Goal: Information Seeking & Learning: Learn about a topic

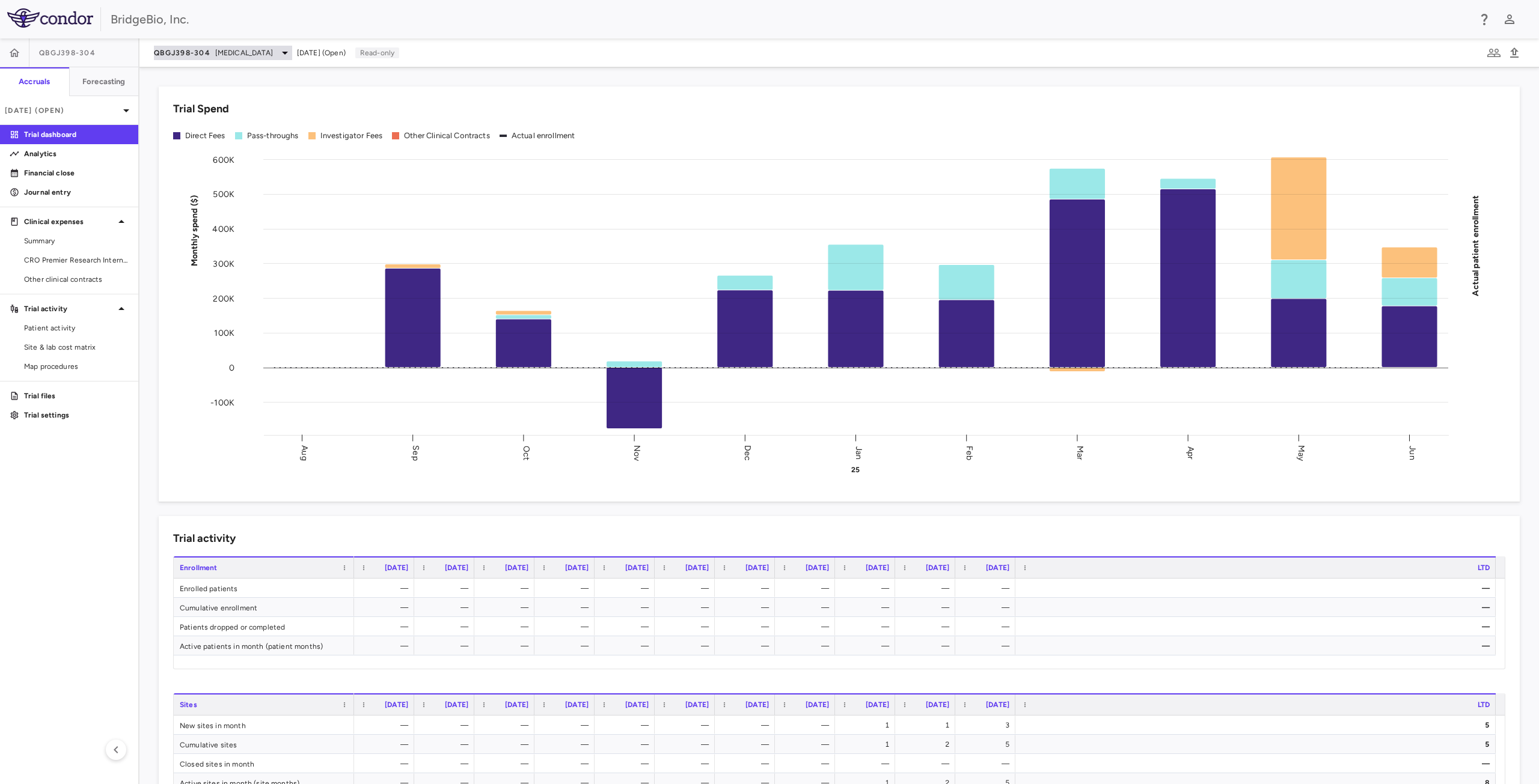
click at [289, 56] on icon at bounding box center [285, 52] width 15 height 15
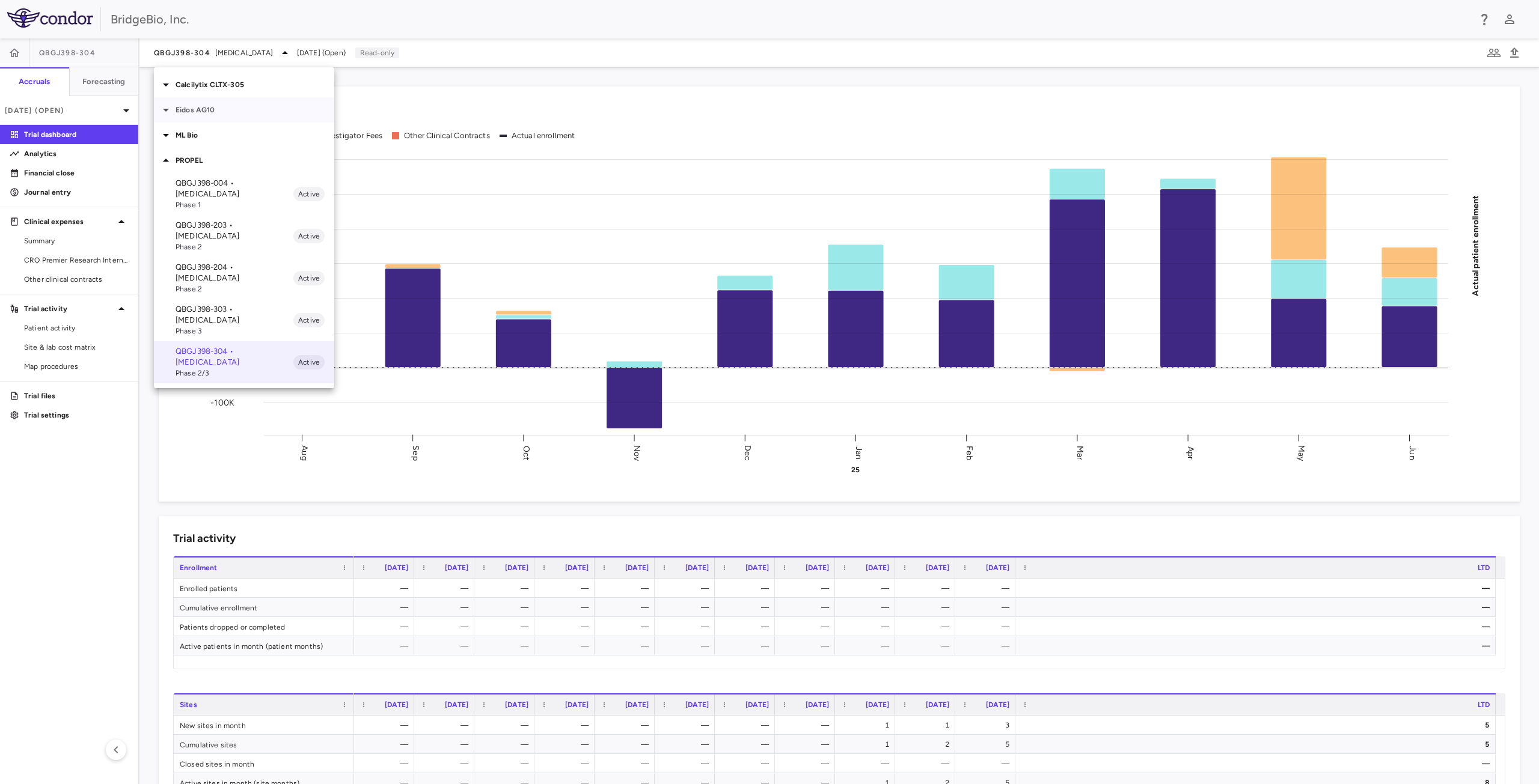
click at [170, 113] on icon at bounding box center [166, 109] width 15 height 15
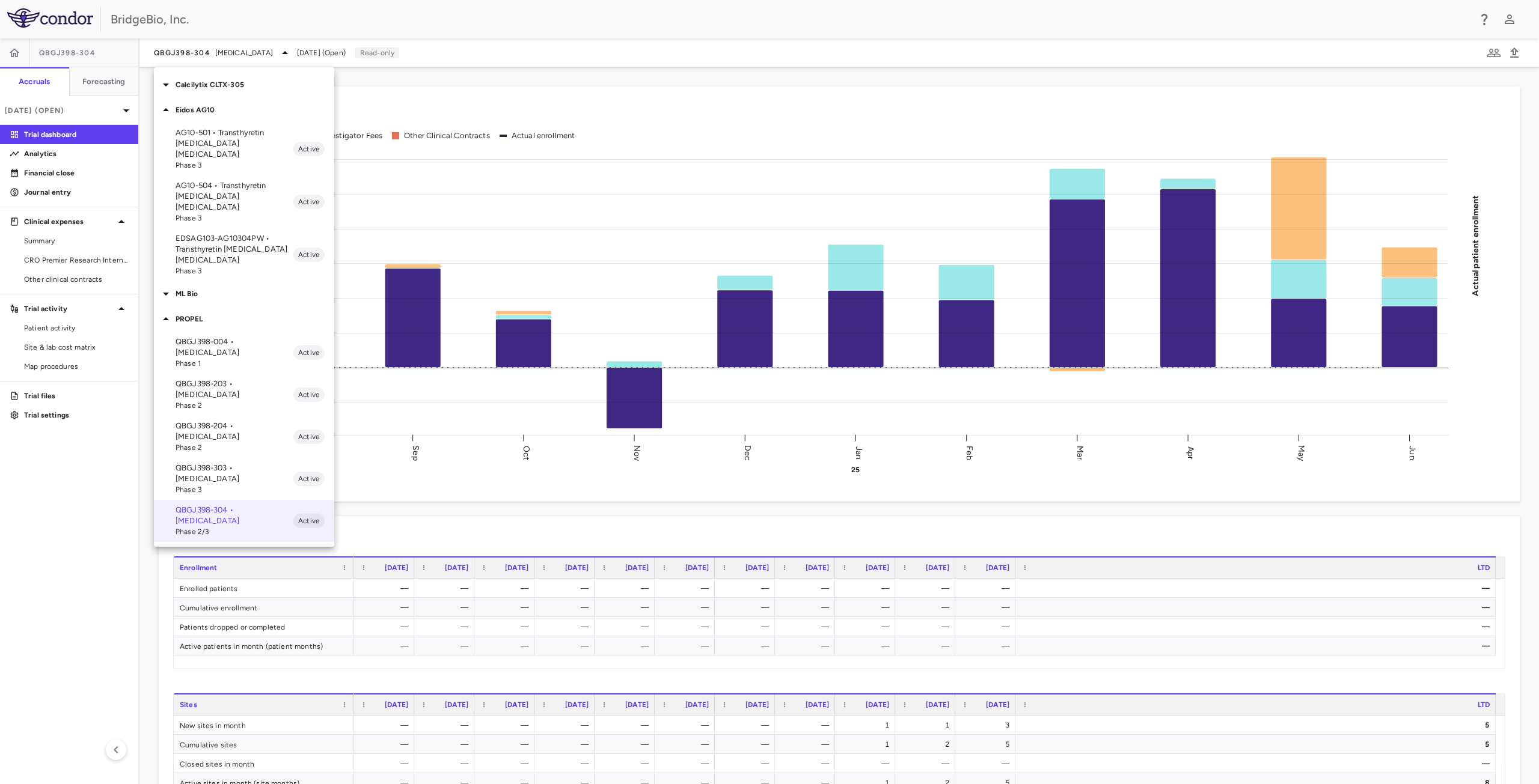
click at [225, 233] on p "EDSAG103-AG10304PW • Transthyretin [MEDICAL_DATA] [MEDICAL_DATA]" at bounding box center [234, 249] width 118 height 32
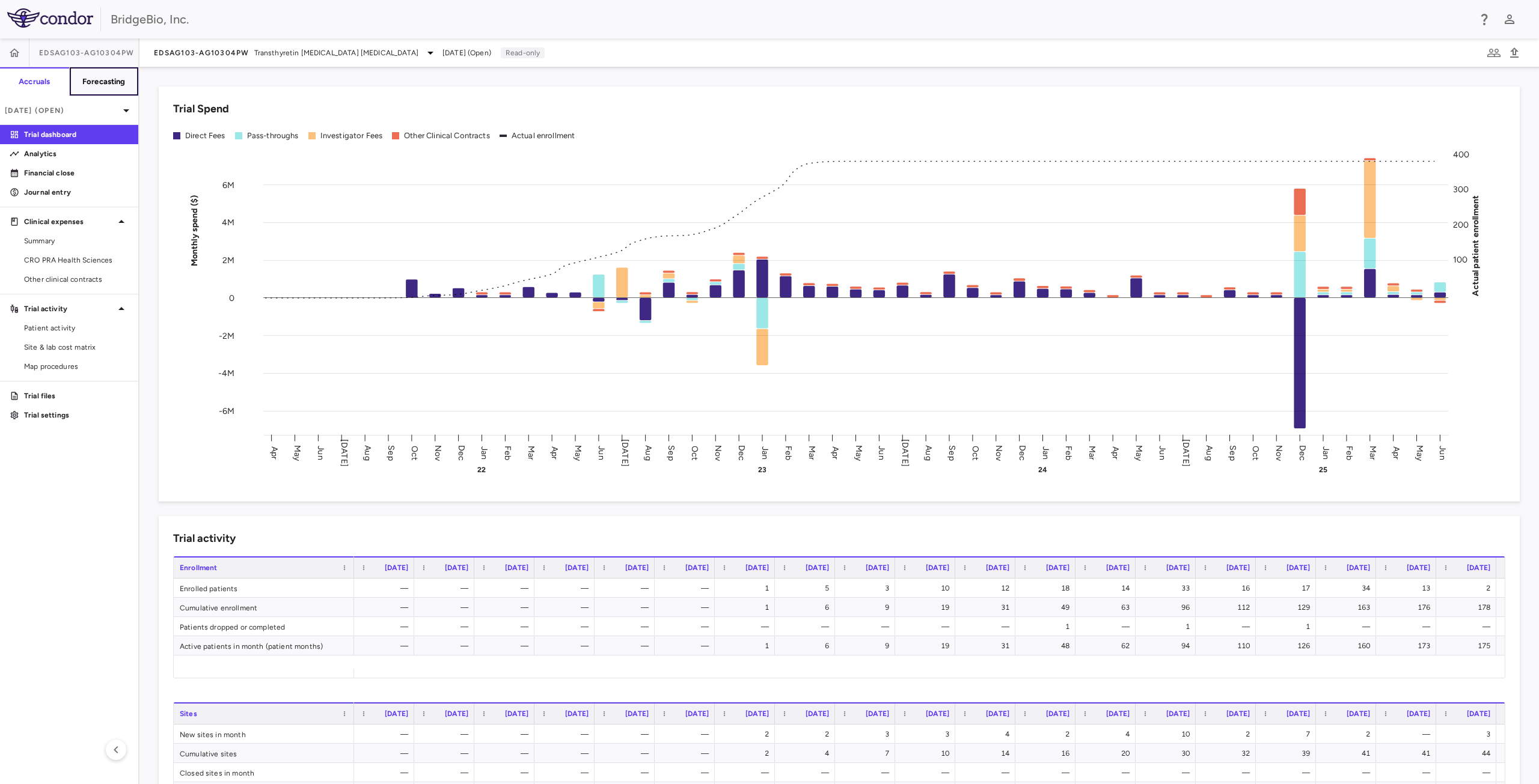
click at [110, 82] on h6 "Forecasting" at bounding box center [104, 82] width 43 height 11
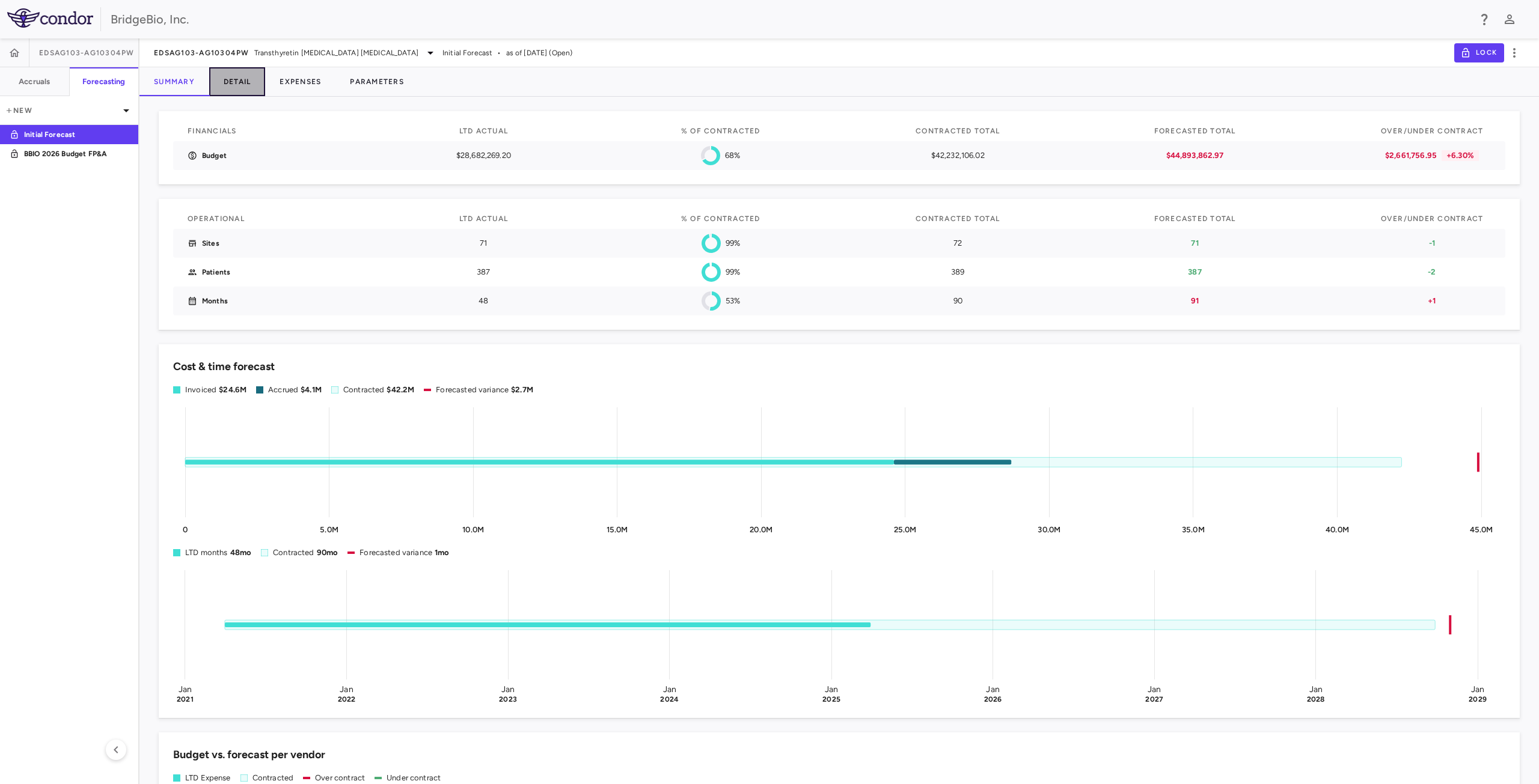
click at [237, 85] on button "Detail" at bounding box center [237, 81] width 56 height 29
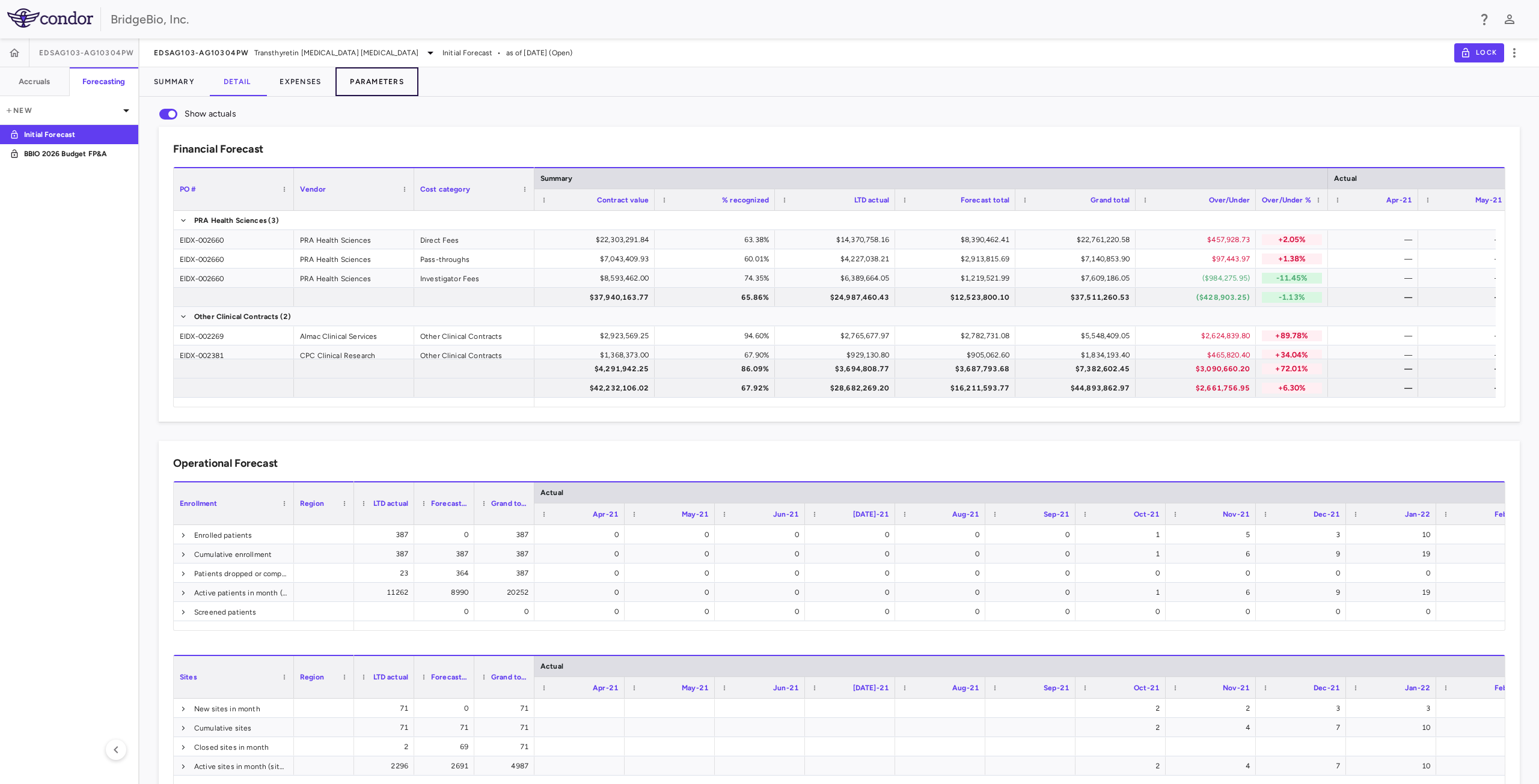
click at [373, 86] on button "Parameters" at bounding box center [377, 81] width 83 height 29
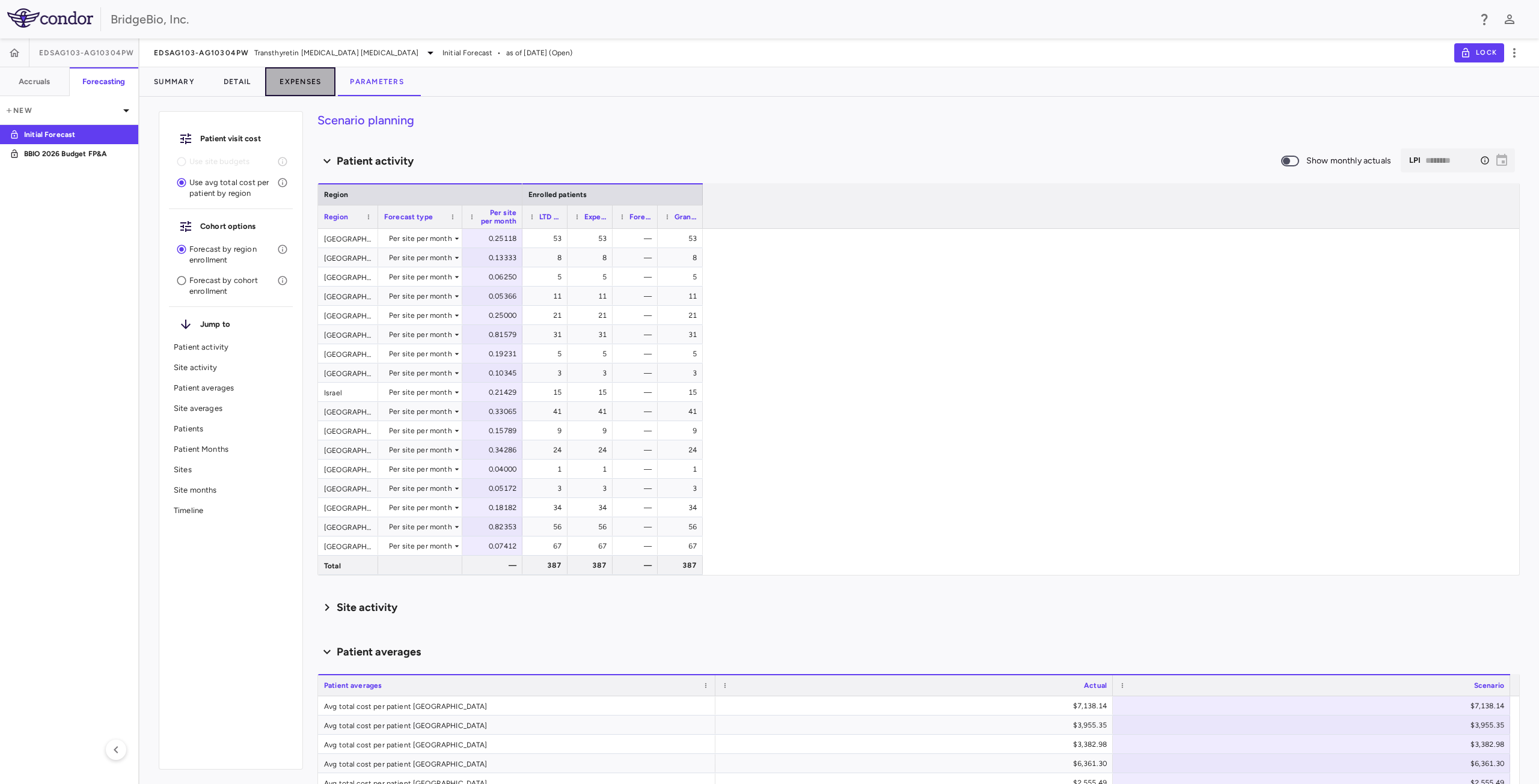
click at [301, 83] on button "Expenses" at bounding box center [300, 81] width 70 height 29
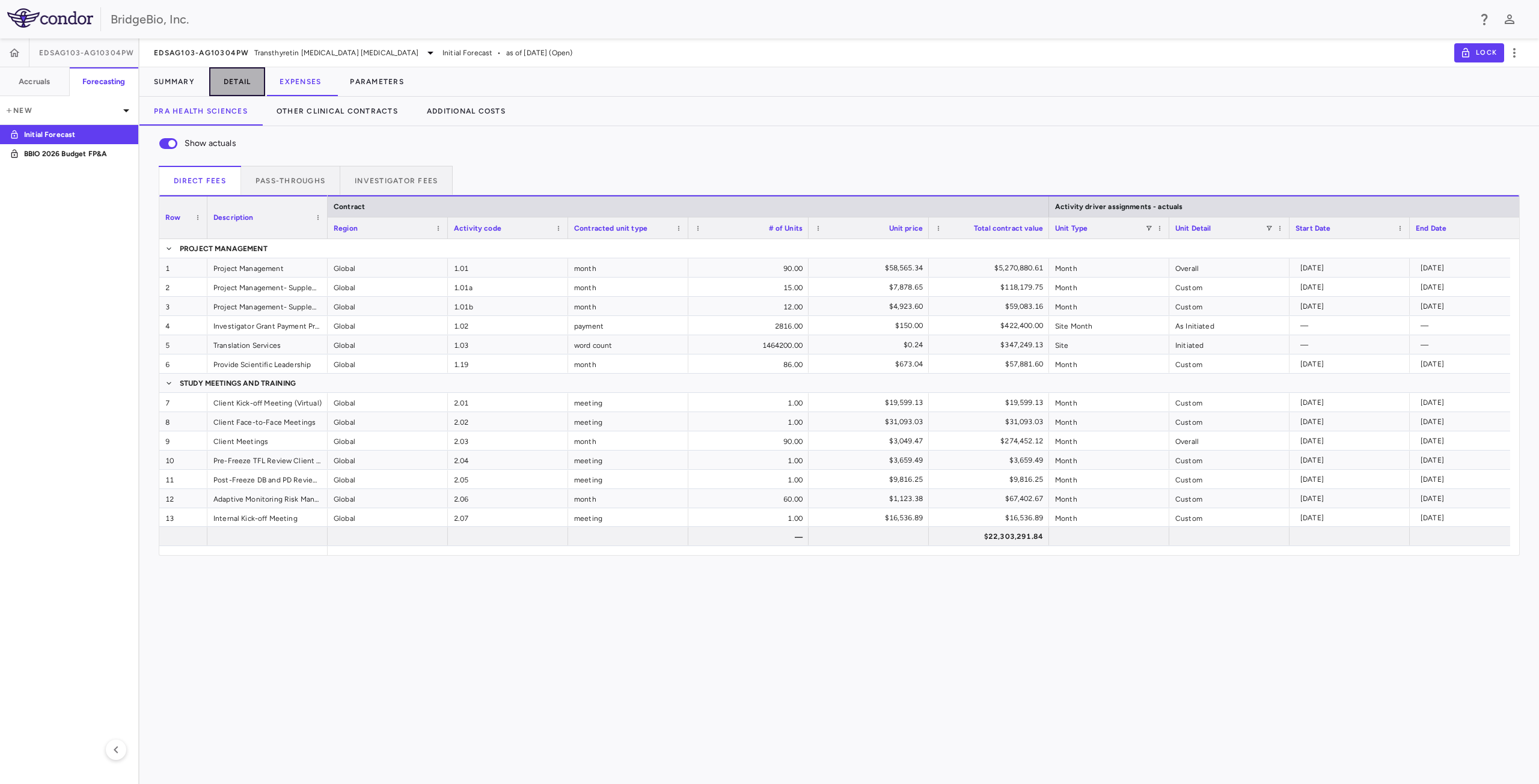
click at [245, 82] on button "Detail" at bounding box center [237, 81] width 56 height 29
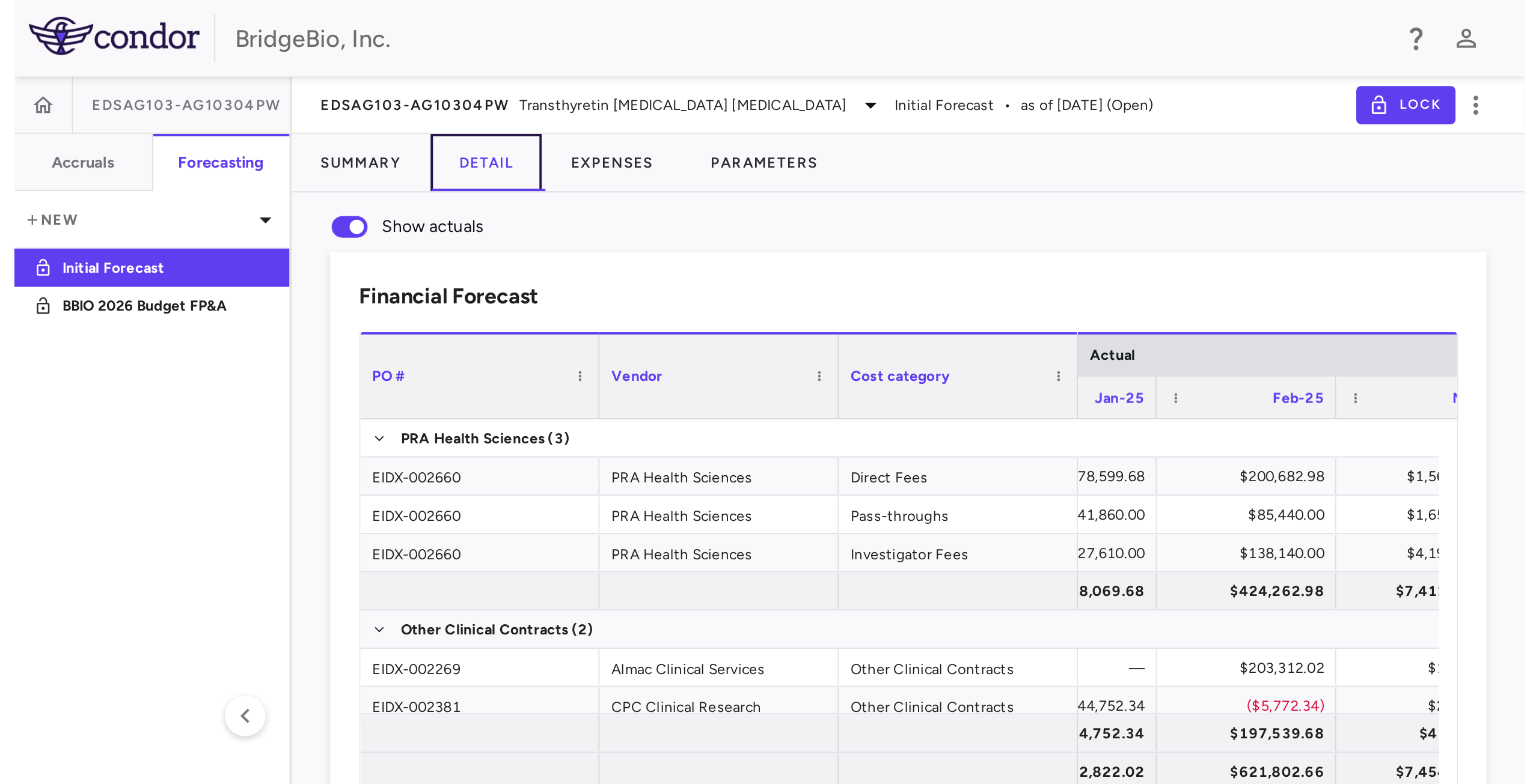
scroll to position [0, 4902]
